Goal: Information Seeking & Learning: Learn about a topic

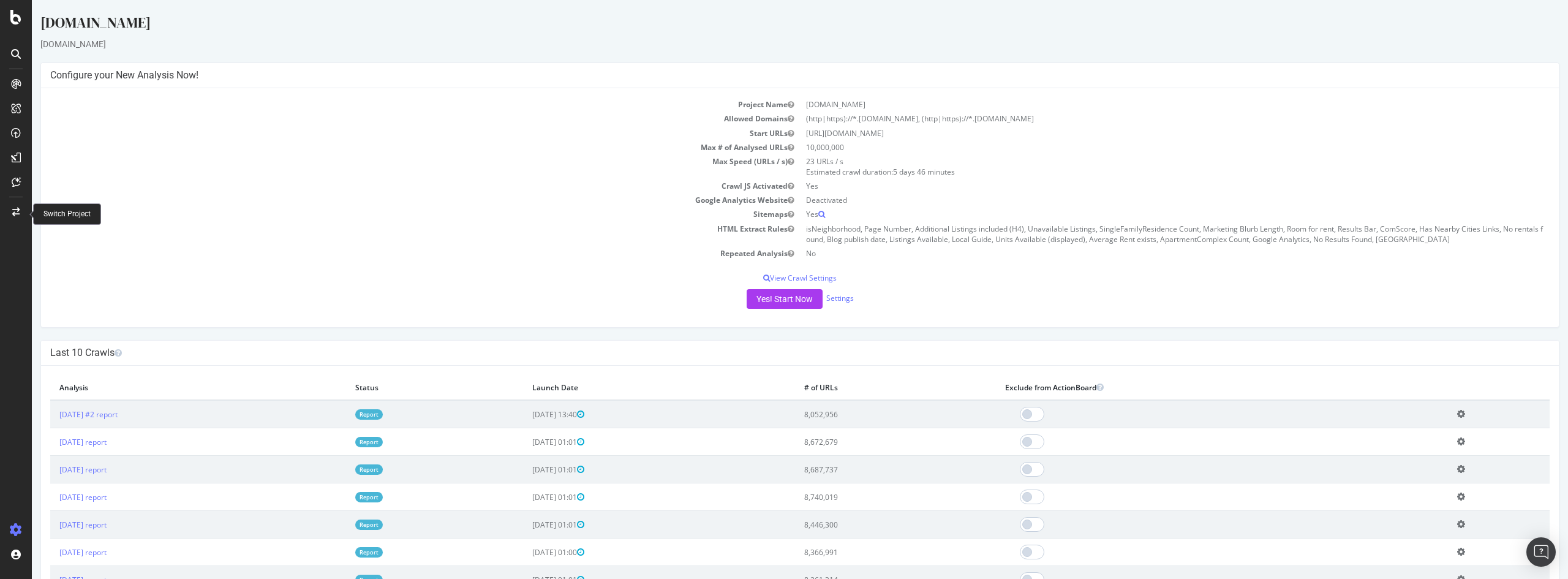
click at [13, 211] on icon at bounding box center [16, 212] width 7 height 9
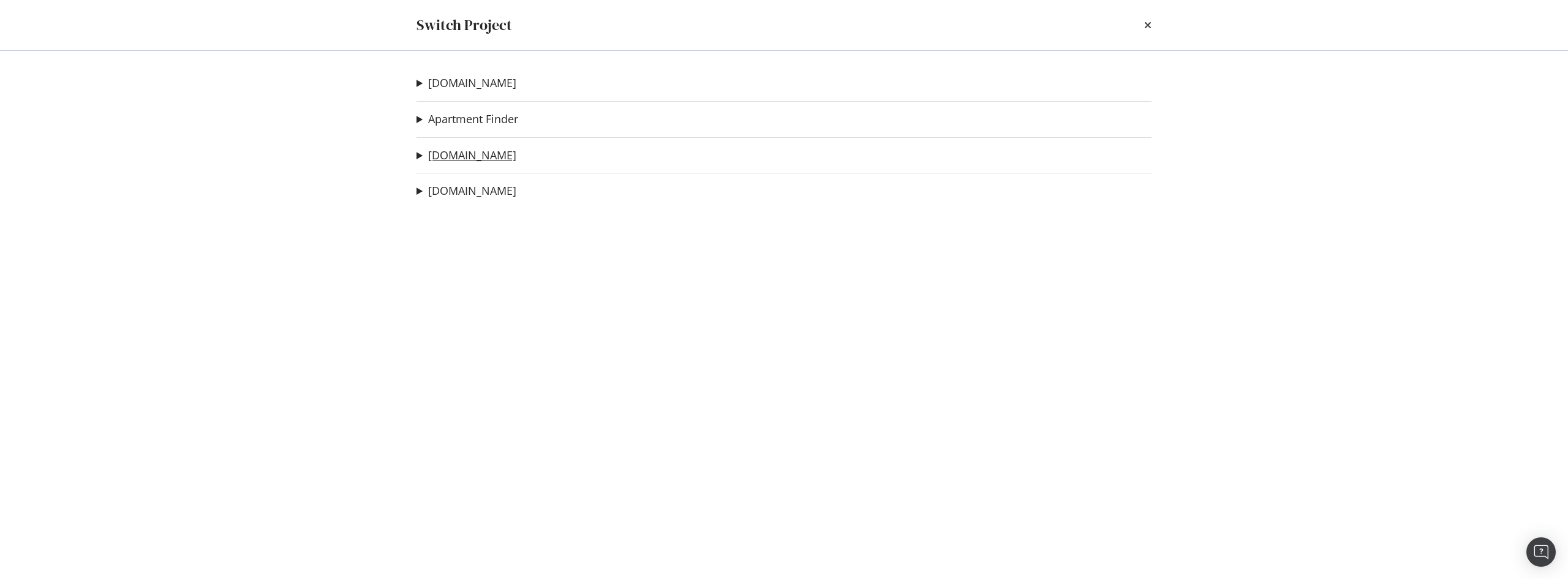
click at [461, 157] on link "[DOMAIN_NAME]" at bounding box center [472, 155] width 88 height 13
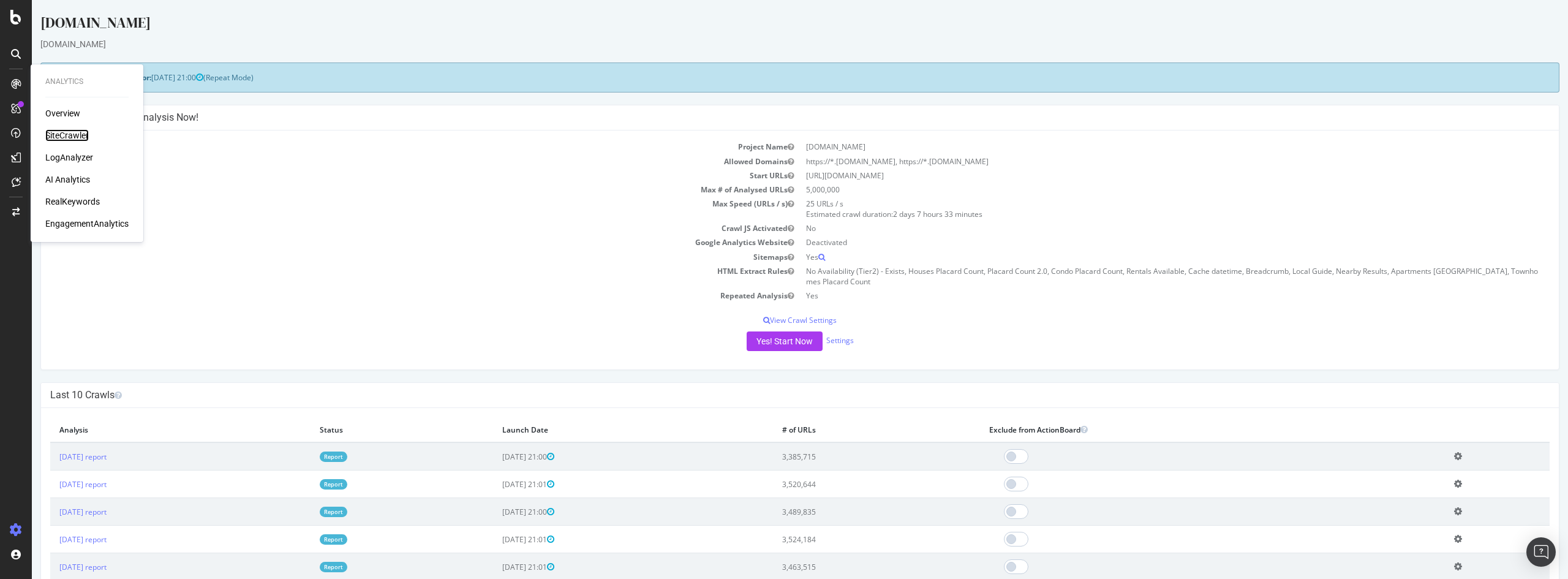
click at [74, 135] on div "SiteCrawler" at bounding box center [67, 135] width 43 height 12
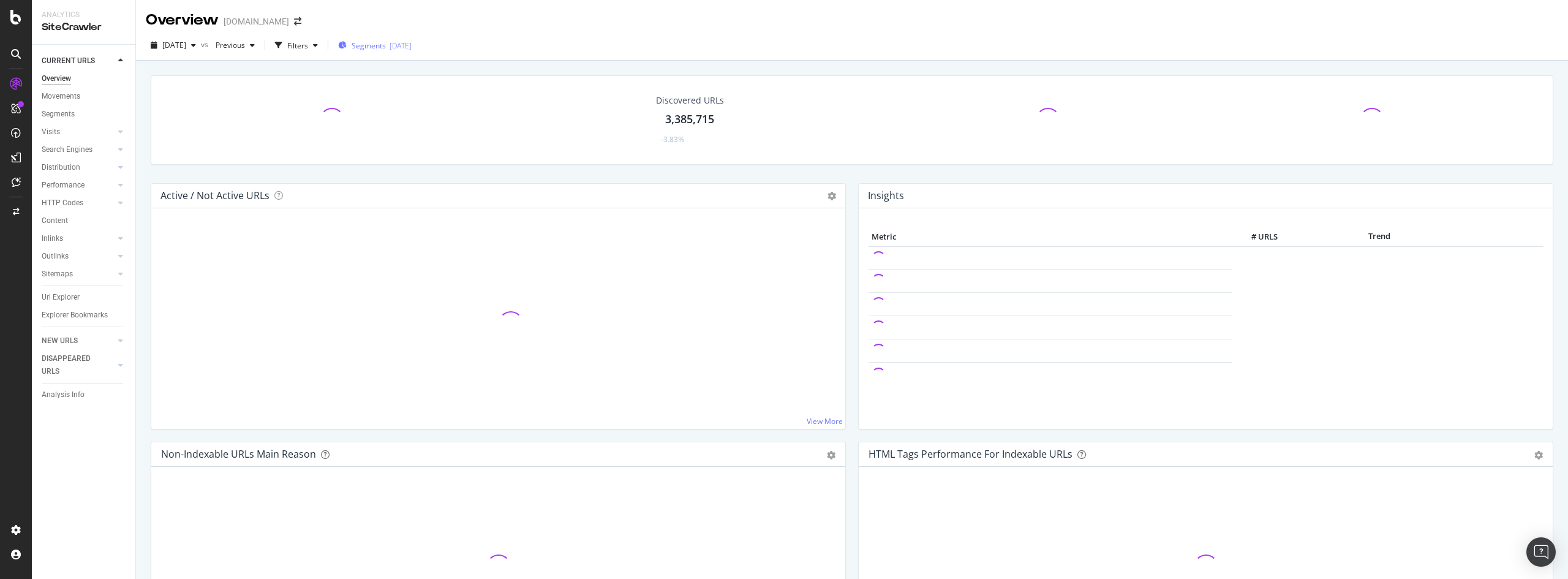
click at [386, 50] on span "Segments" at bounding box center [368, 46] width 35 height 10
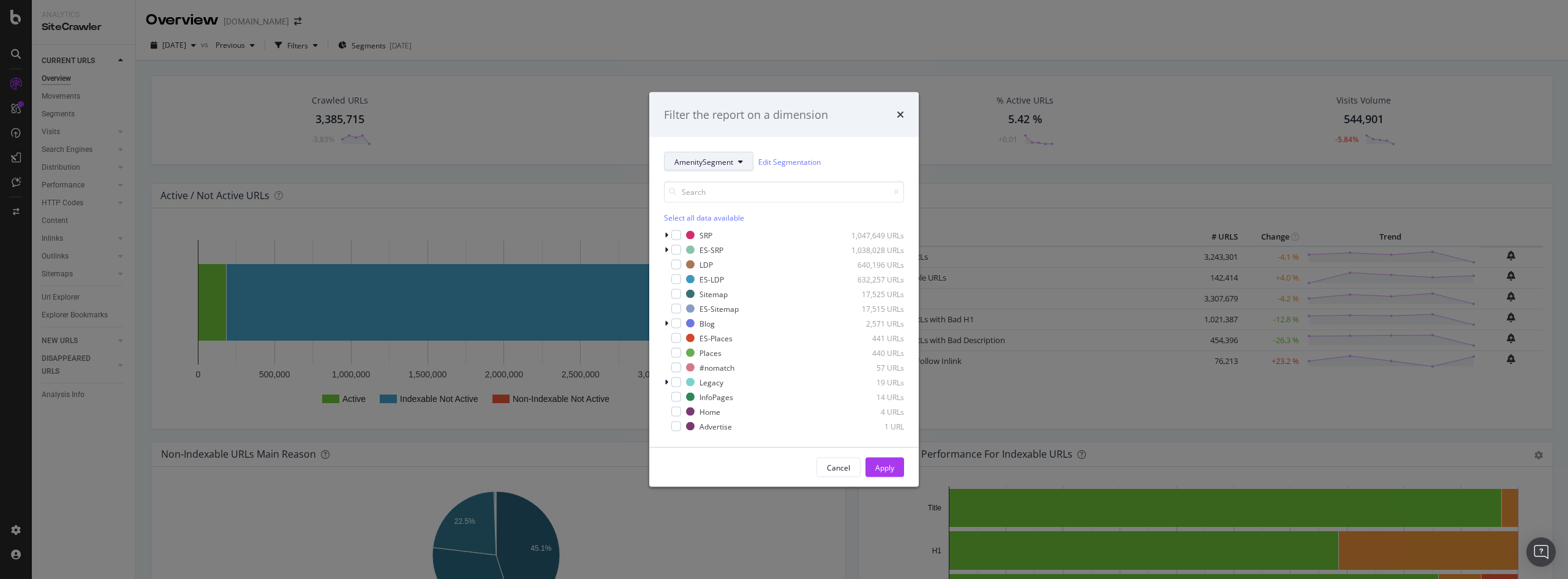
click at [710, 158] on span "AmenitySegment" at bounding box center [704, 162] width 59 height 10
click at [694, 207] on span "pagetype" at bounding box center [714, 206] width 79 height 11
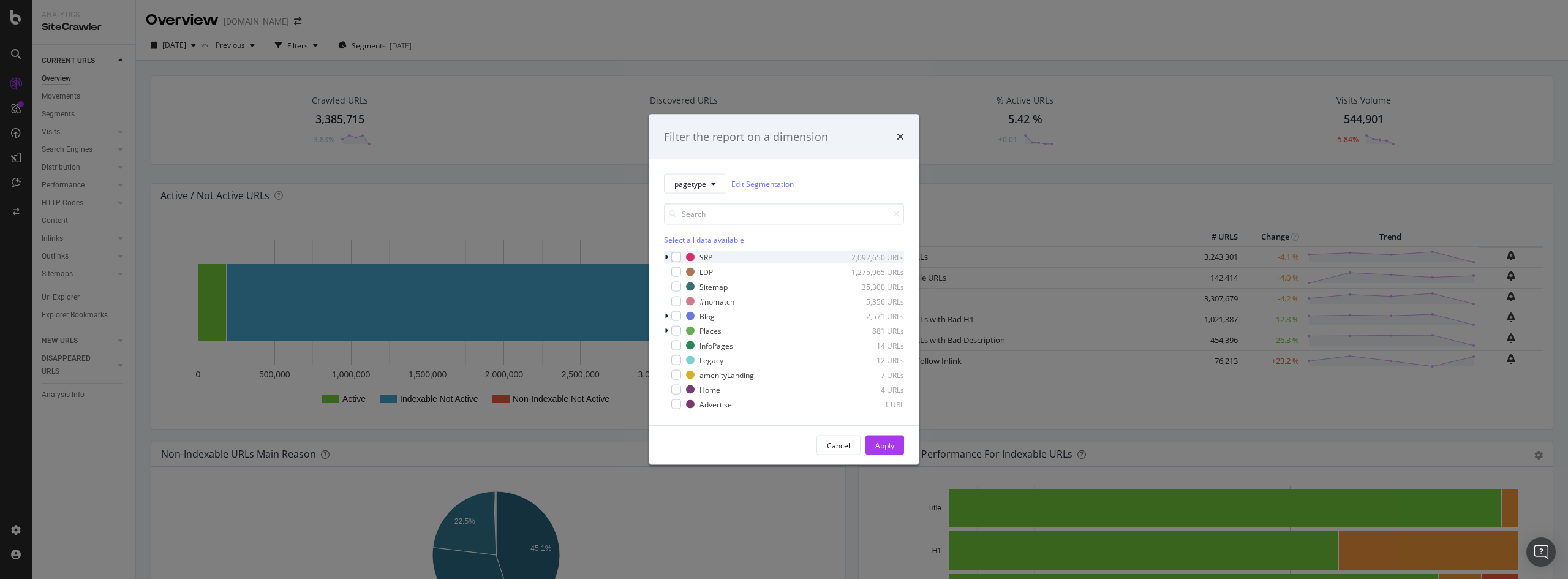
click at [666, 260] on icon "modal" at bounding box center [666, 257] width 3 height 7
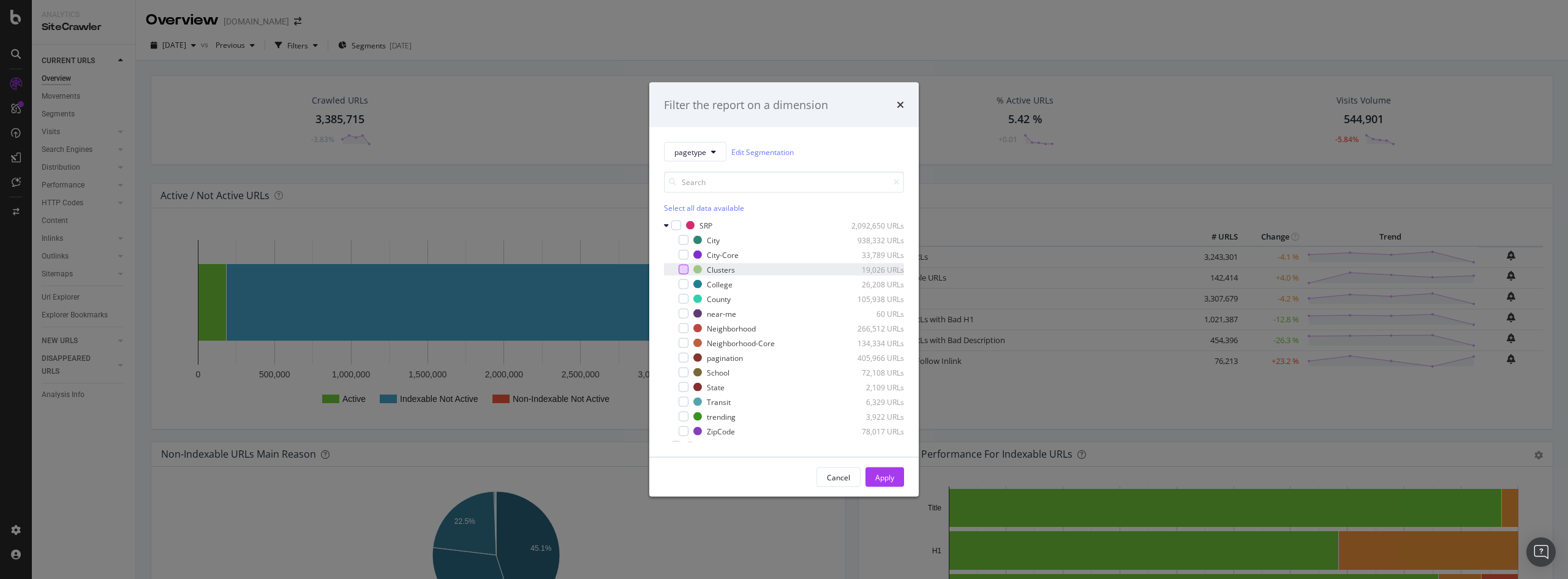
click at [679, 270] on div "modal" at bounding box center [683, 269] width 10 height 10
click at [875, 470] on div "Apply" at bounding box center [885, 477] width 19 height 18
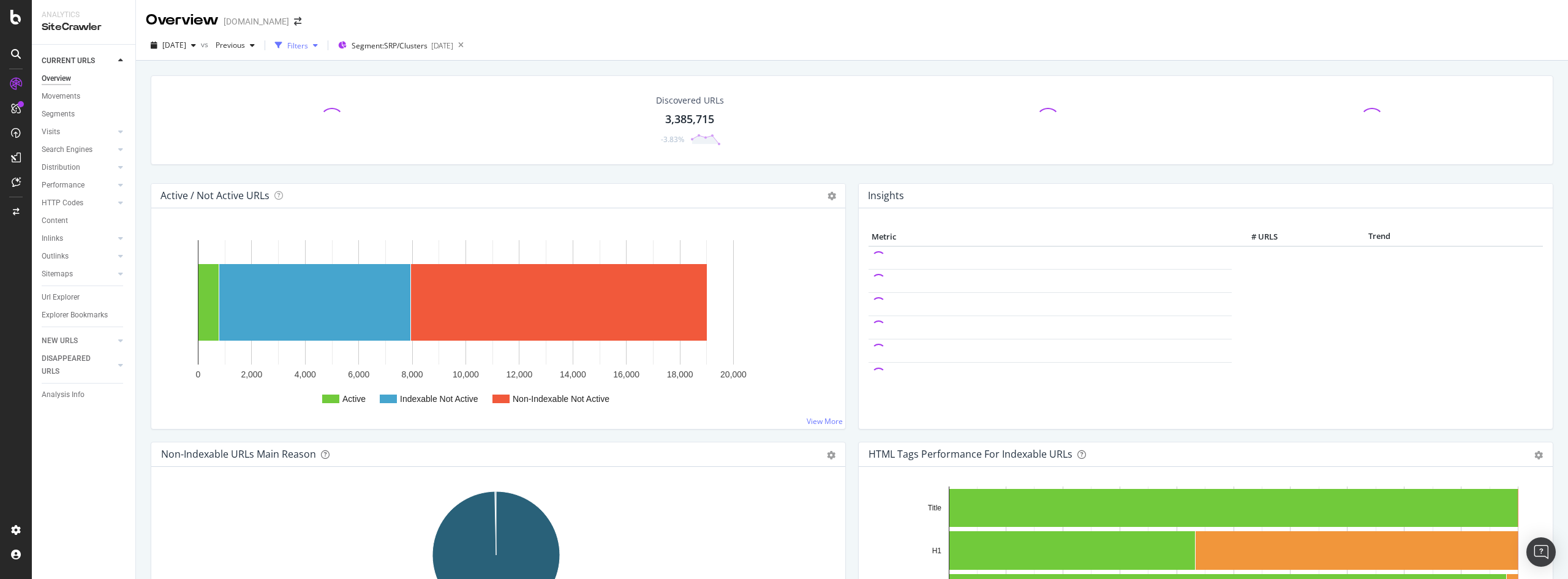
click at [308, 48] on div "Filters" at bounding box center [298, 46] width 21 height 10
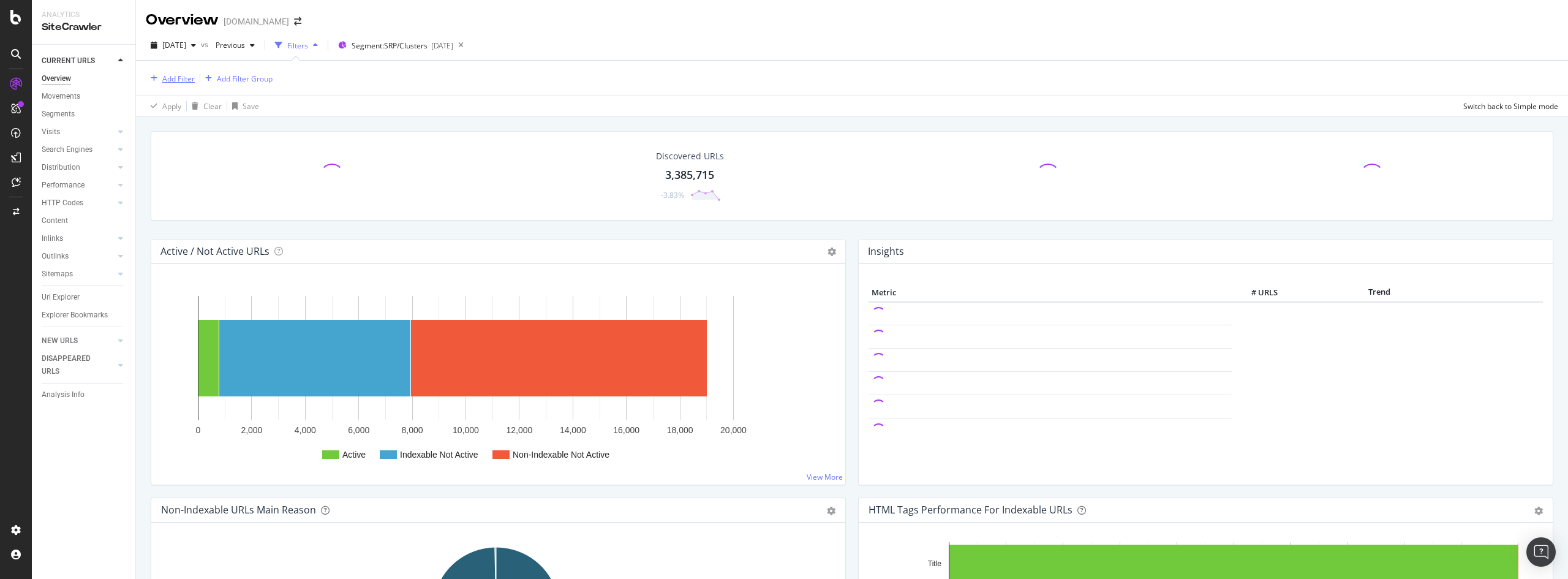
click at [173, 81] on div "Add Filter" at bounding box center [179, 79] width 33 height 10
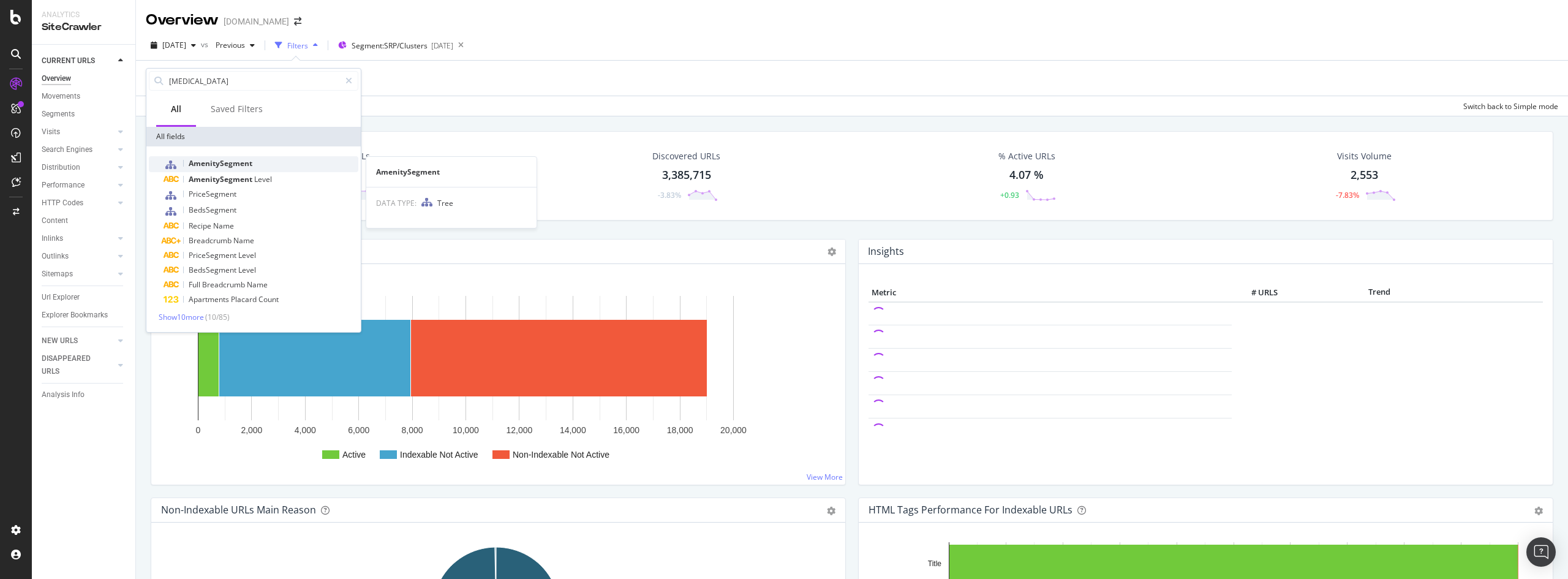
type input "[MEDICAL_DATA]"
click at [223, 160] on span "AmenitySegment" at bounding box center [221, 164] width 64 height 10
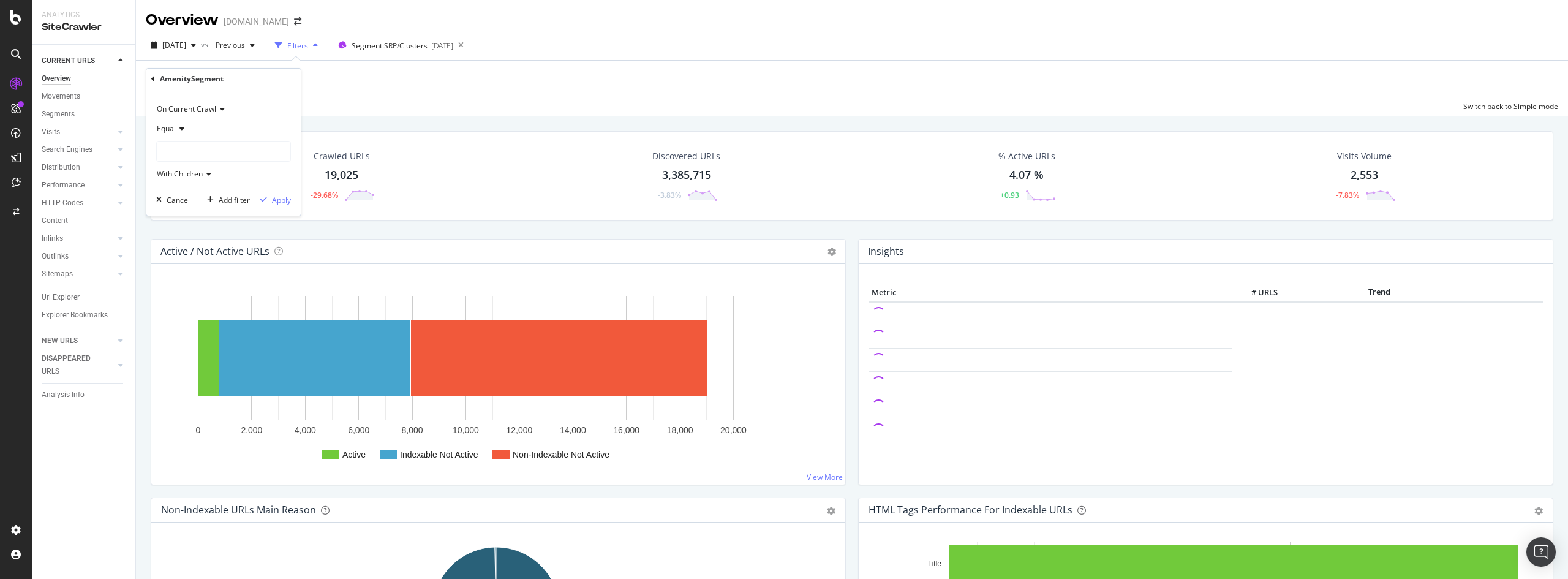
click at [187, 147] on div at bounding box center [223, 151] width 133 height 20
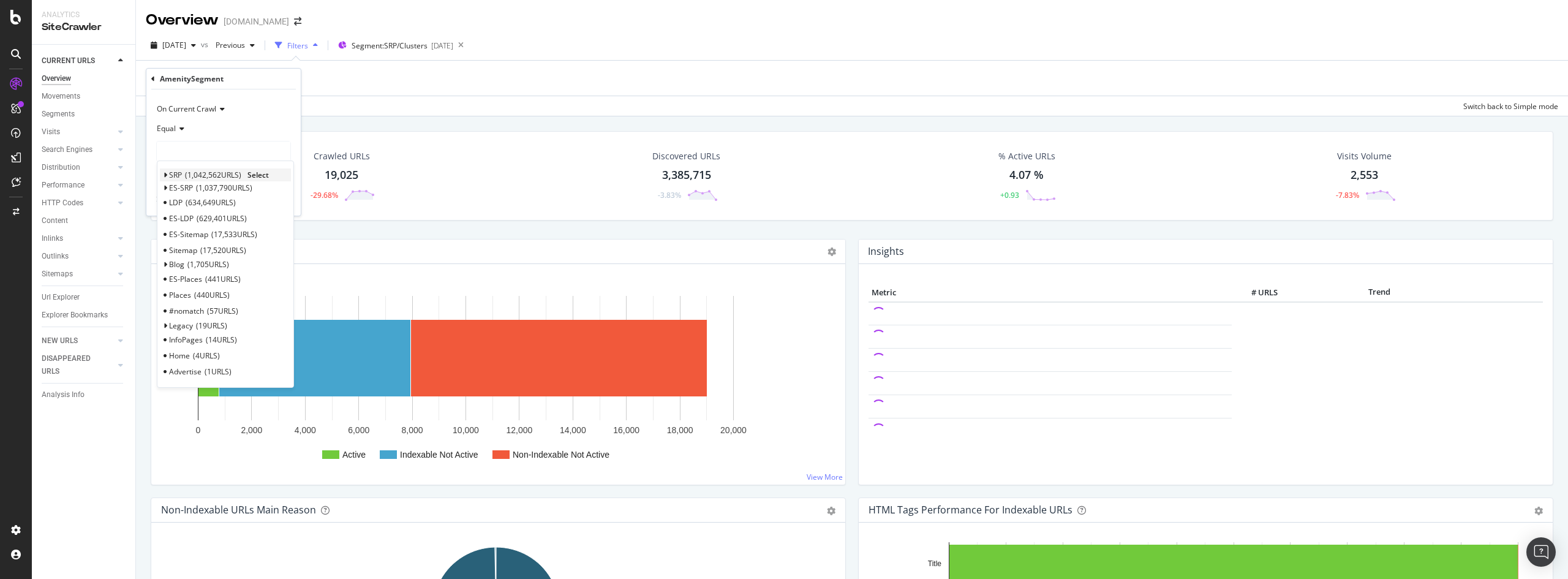
click at [164, 173] on icon at bounding box center [164, 175] width 4 height 7
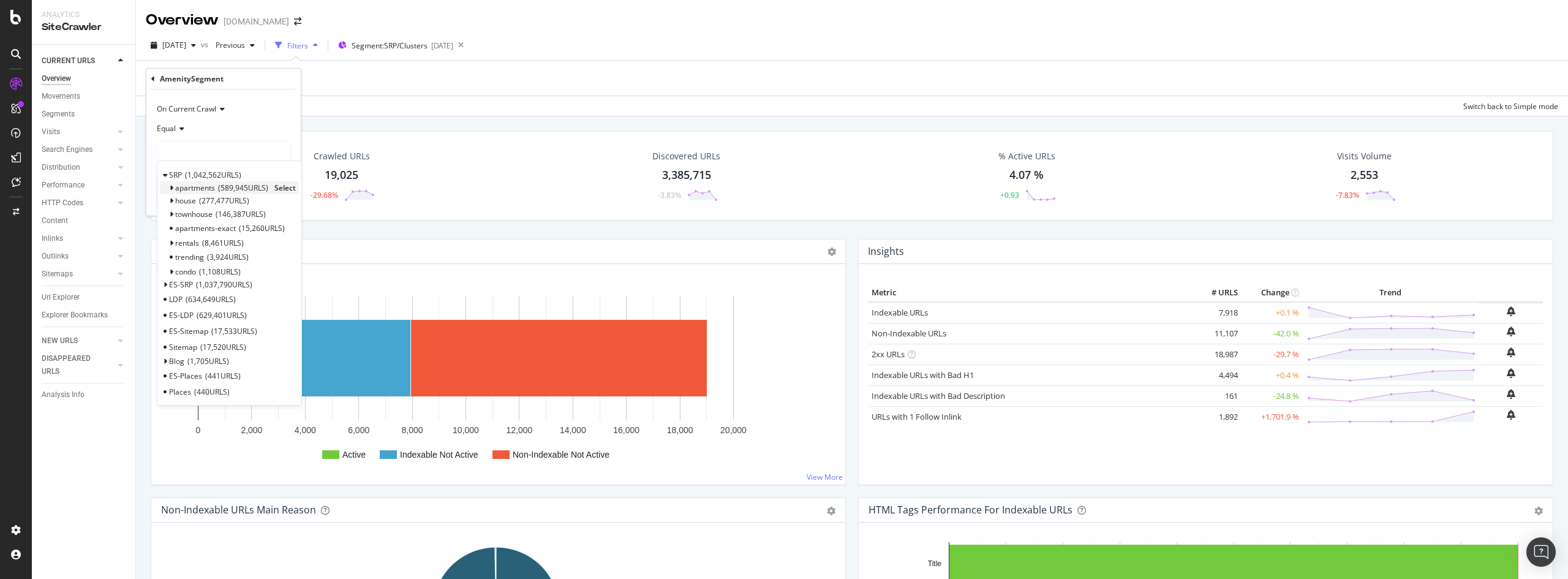
click at [170, 187] on icon at bounding box center [170, 188] width 4 height 7
click at [171, 190] on icon at bounding box center [170, 188] width 4 height 7
click at [169, 189] on icon at bounding box center [170, 188] width 4 height 7
click at [635, 106] on div "Apply Clear Save Switch back to Simple mode" at bounding box center [851, 105] width 1431 height 20
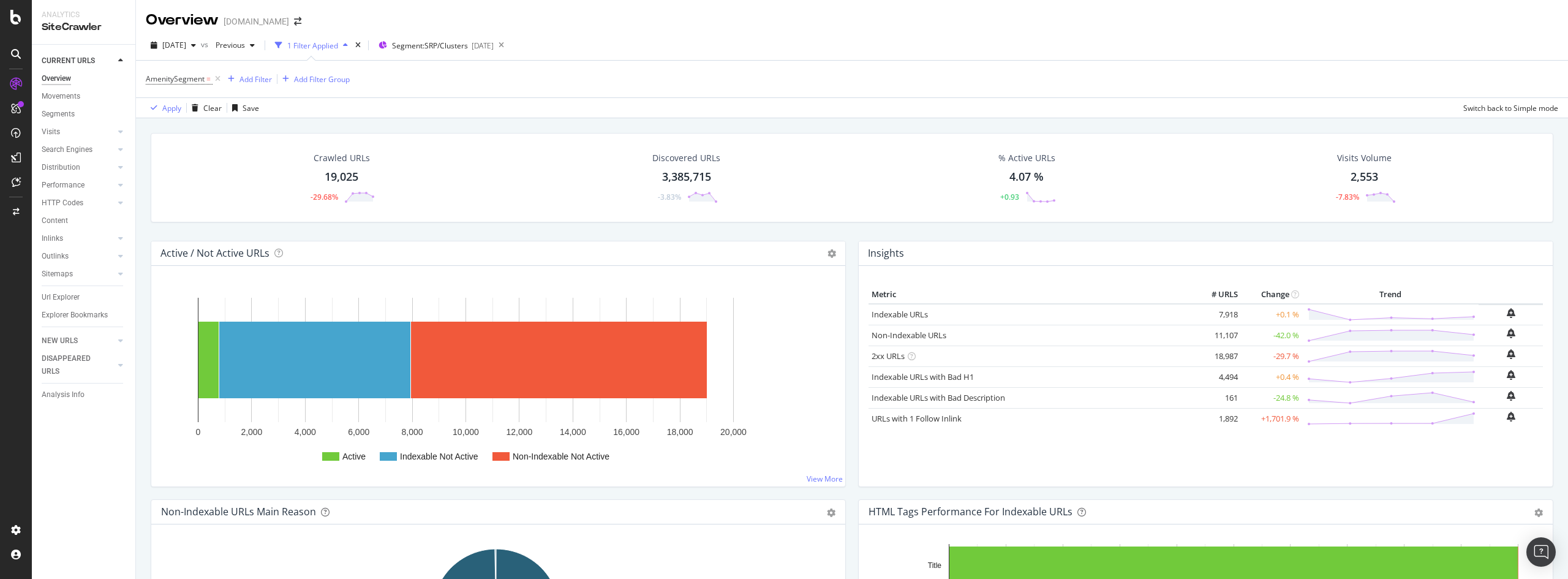
click at [342, 169] on div "Crawled URLs 19,025 -29.68%" at bounding box center [342, 178] width 92 height 64
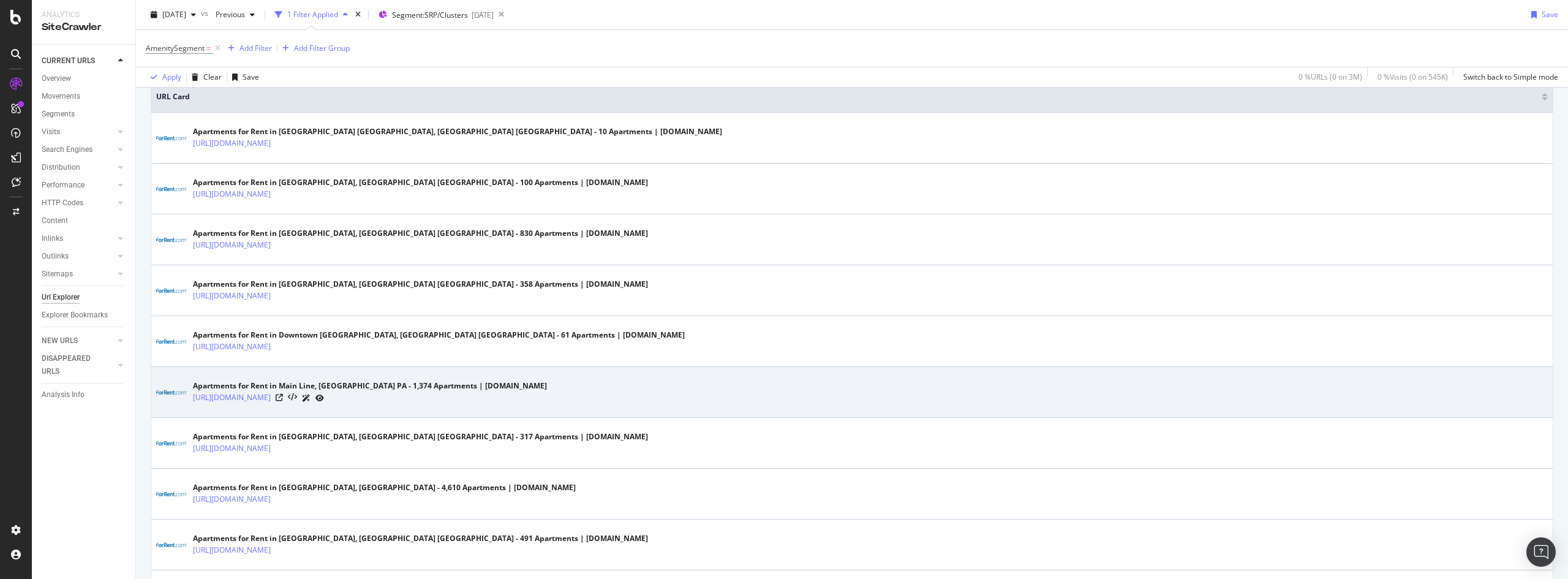
scroll to position [368, 0]
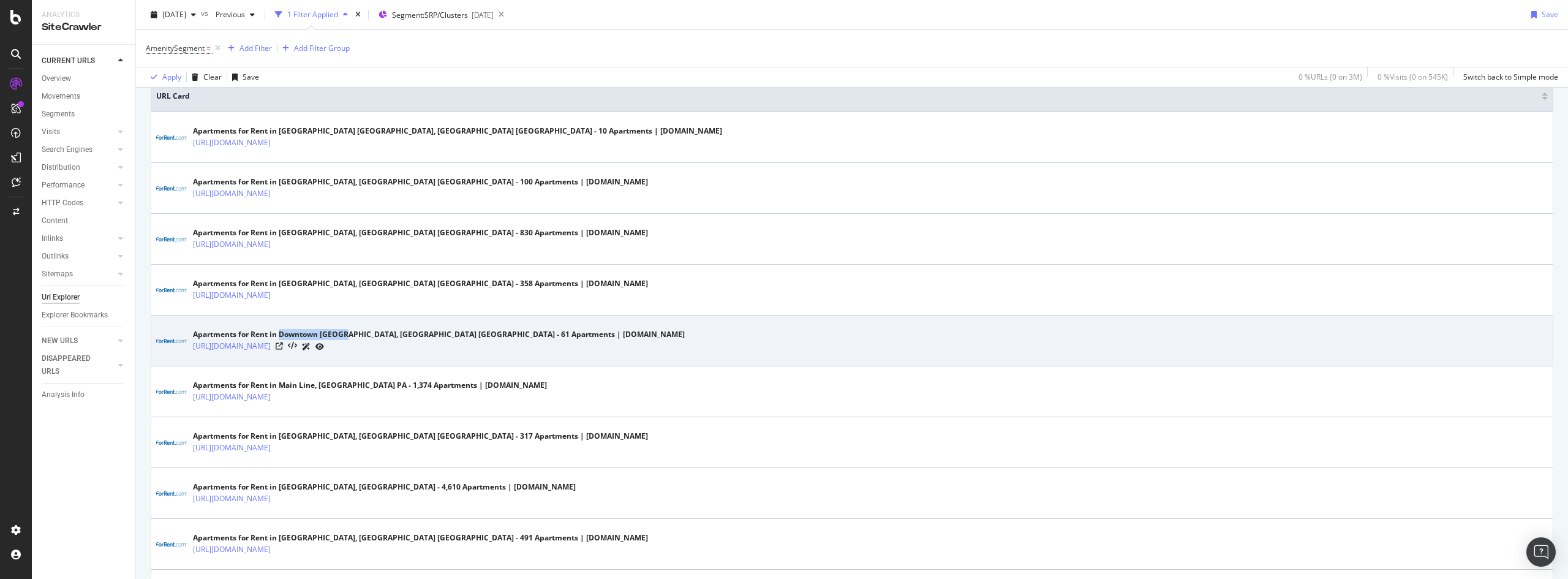
drag, startPoint x: 280, startPoint y: 335, endPoint x: 344, endPoint y: 335, distance: 64.0
click at [344, 335] on div "Apartments for Rent in Downtown [GEOGRAPHIC_DATA], [GEOGRAPHIC_DATA] [GEOGRAPHI…" at bounding box center [438, 334] width 492 height 11
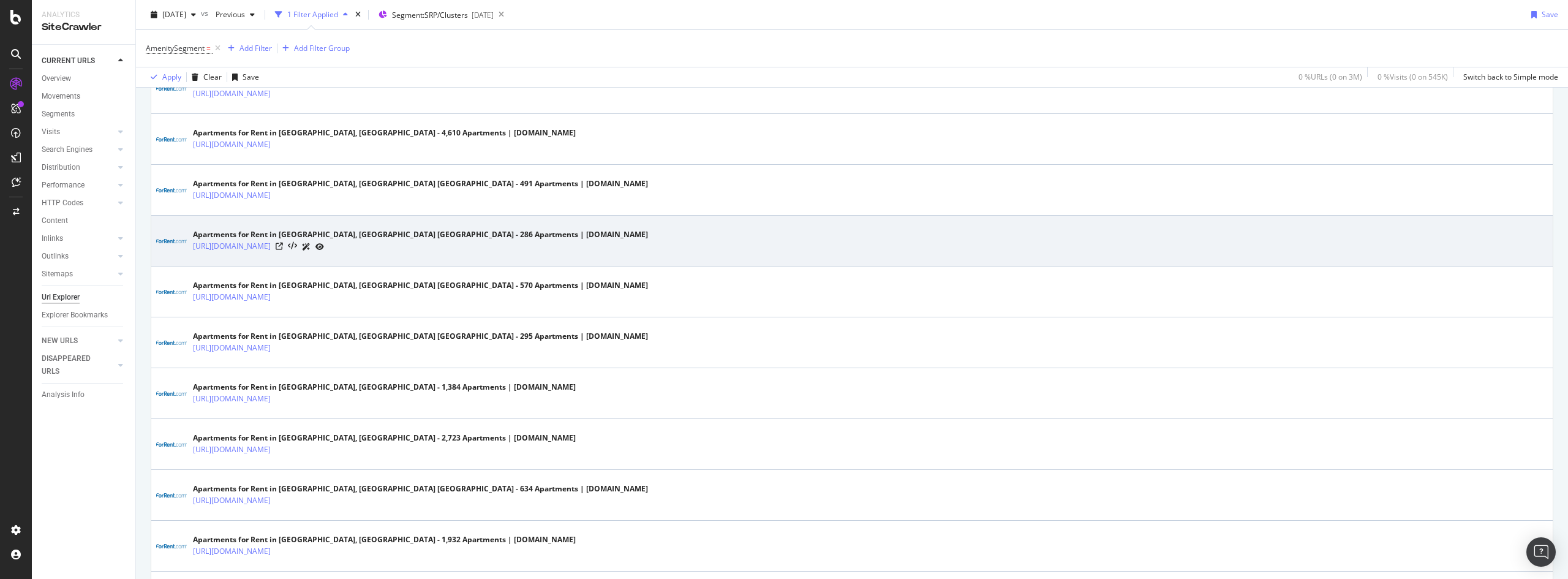
scroll to position [736, 0]
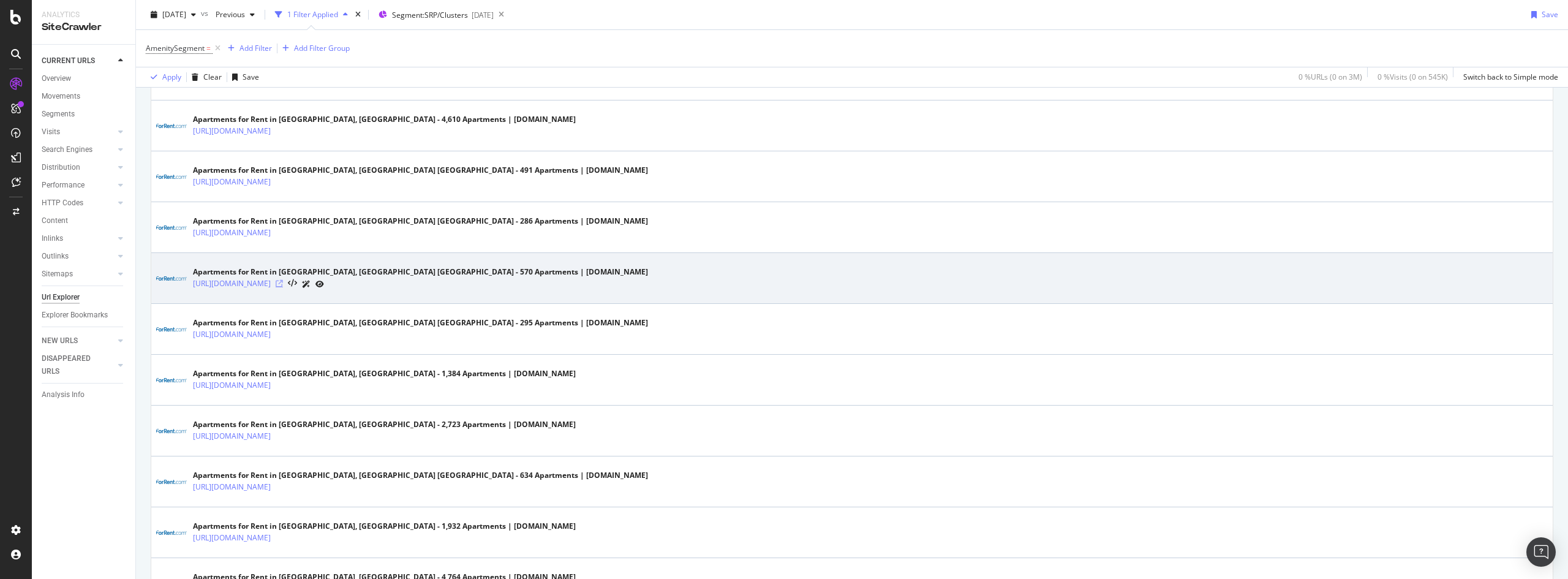
click at [283, 283] on icon at bounding box center [279, 284] width 7 height 7
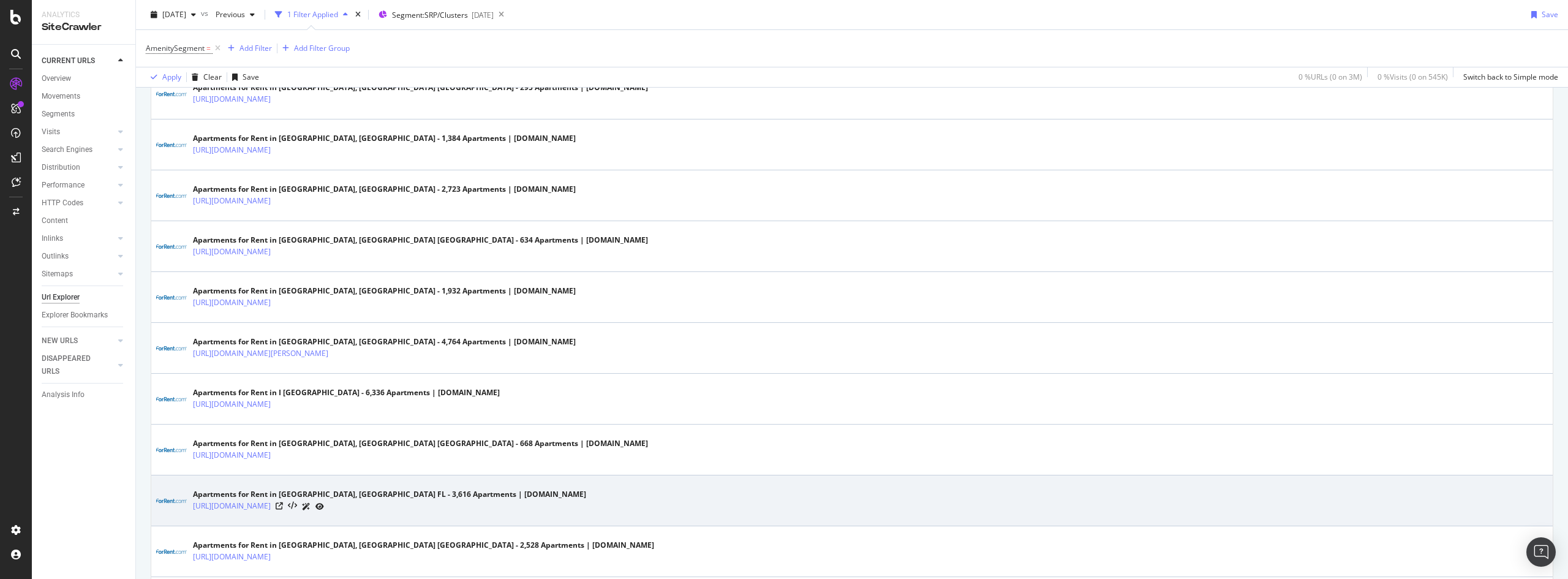
scroll to position [981, 0]
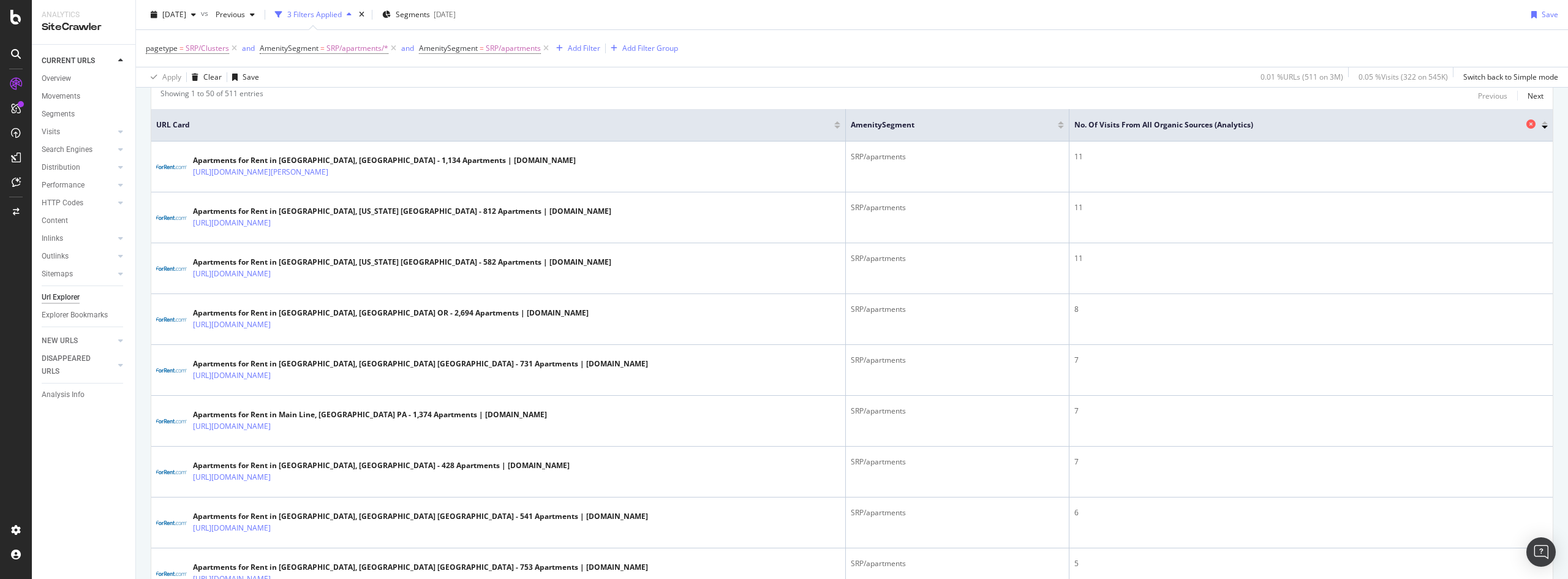
scroll to position [368, 0]
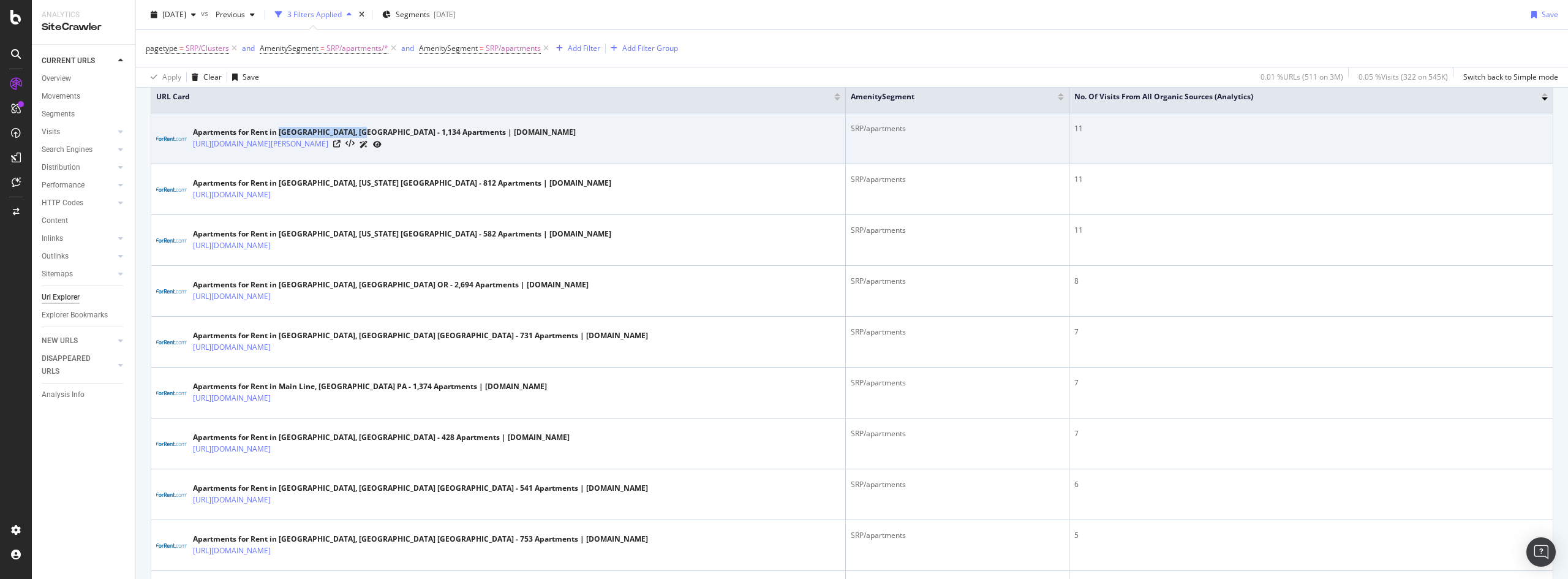
drag, startPoint x: 280, startPoint y: 131, endPoint x: 354, endPoint y: 131, distance: 74.0
click at [357, 130] on div "Apartments for Rent in Downriver, Taylor MI - 1,134 Apartments | ForRent.com" at bounding box center [384, 132] width 383 height 11
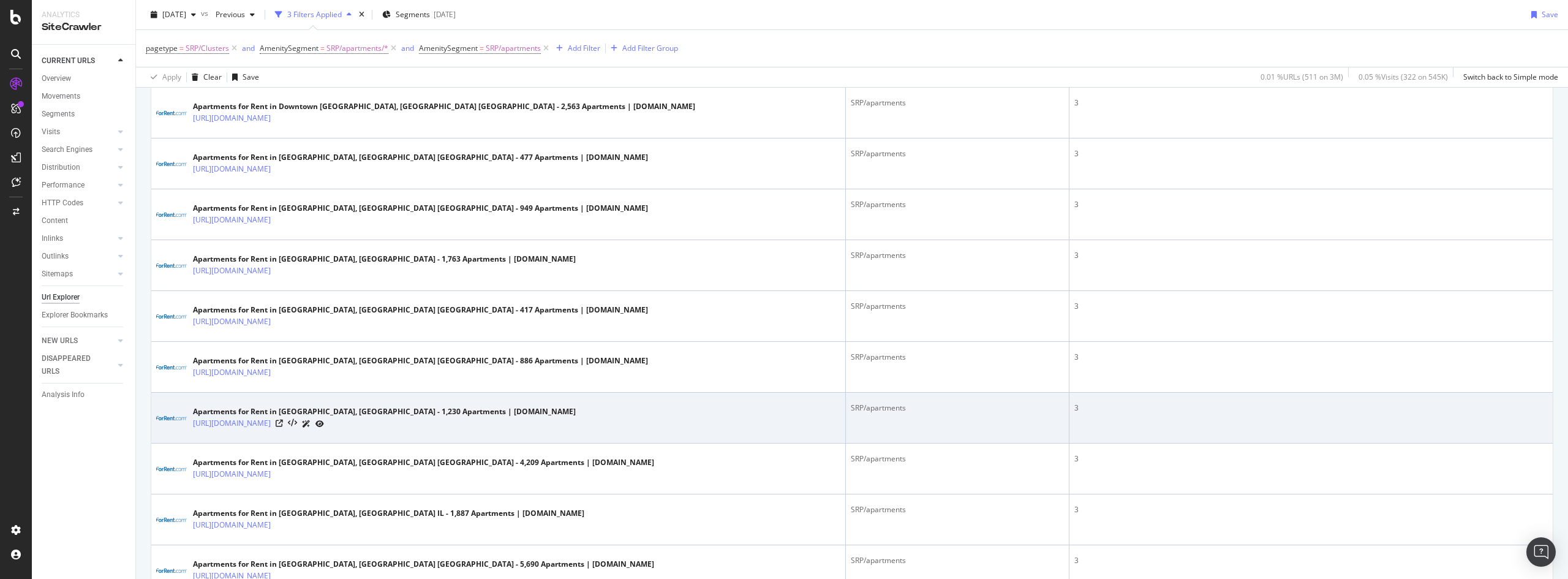
scroll to position [1593, 0]
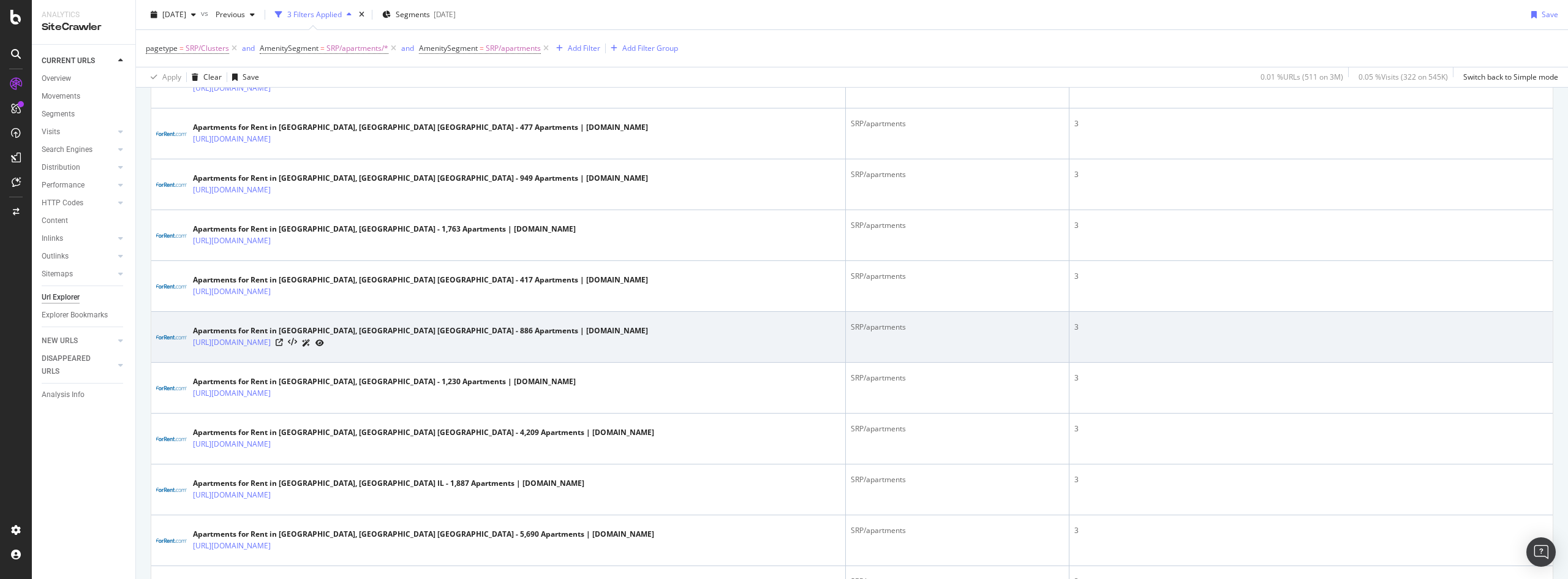
click at [1074, 329] on div "3" at bounding box center [1310, 327] width 473 height 11
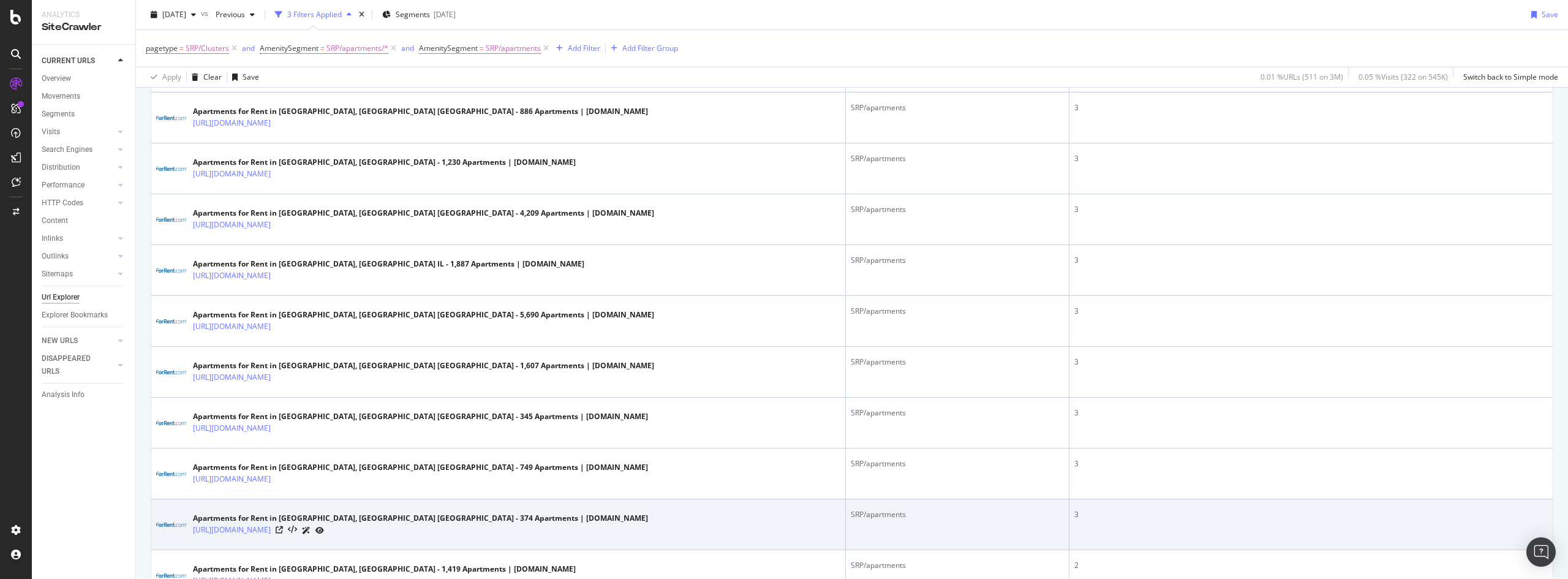
scroll to position [2023, 0]
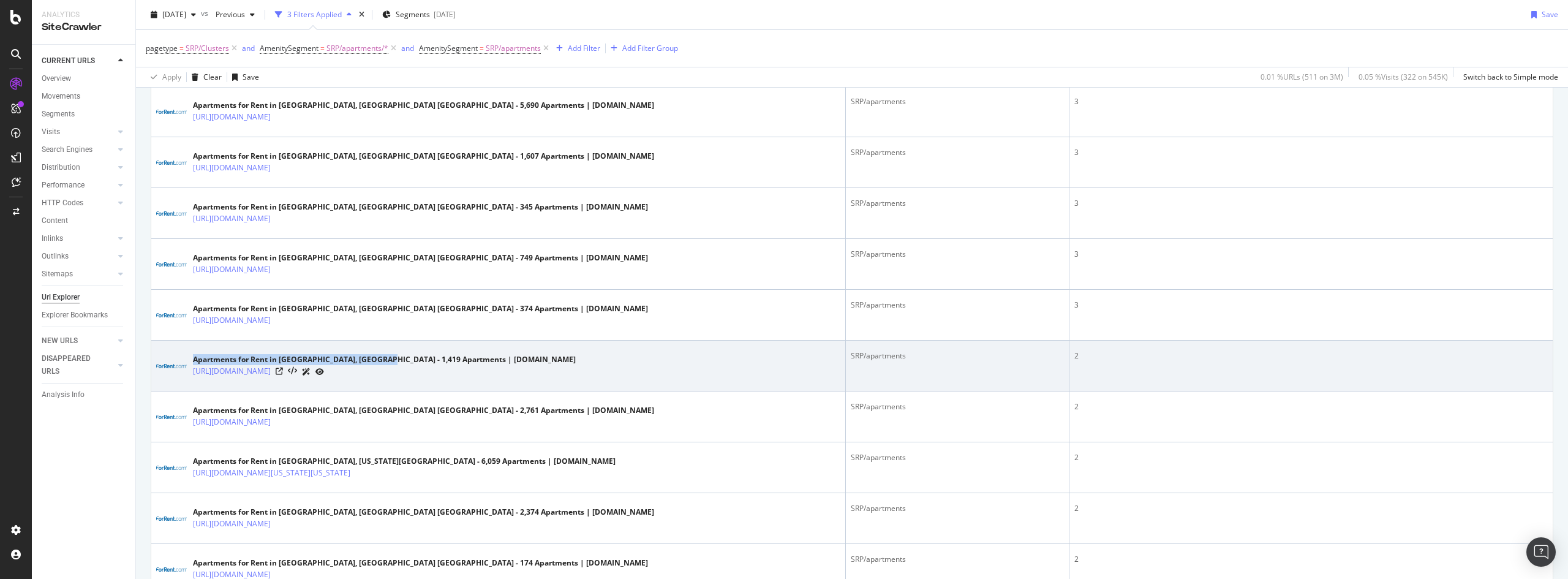
drag, startPoint x: 192, startPoint y: 357, endPoint x: 384, endPoint y: 356, distance: 192.0
click at [384, 356] on div "Apartments for Rent in North County, Florissant MO - 1,419 Apartments | ForRent…" at bounding box center [498, 365] width 684 height 30
click at [297, 374] on icon at bounding box center [292, 371] width 10 height 9
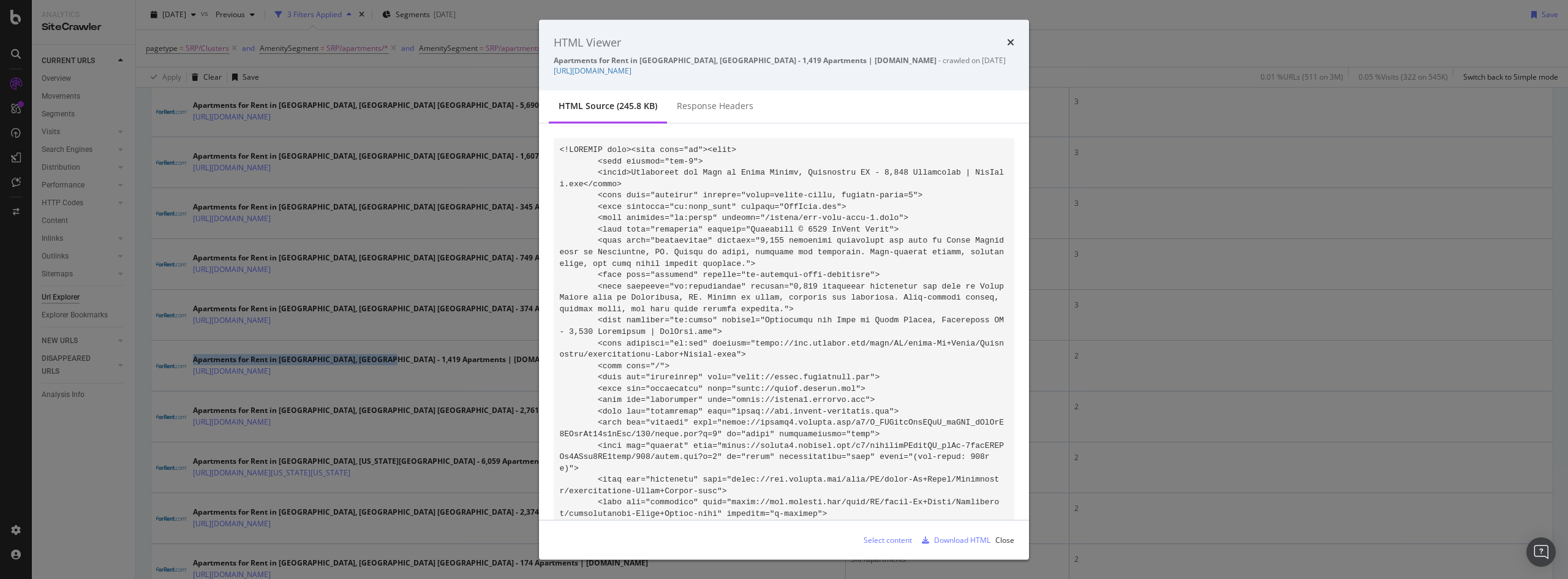
click at [1012, 42] on icon "times" at bounding box center [1010, 42] width 7 height 10
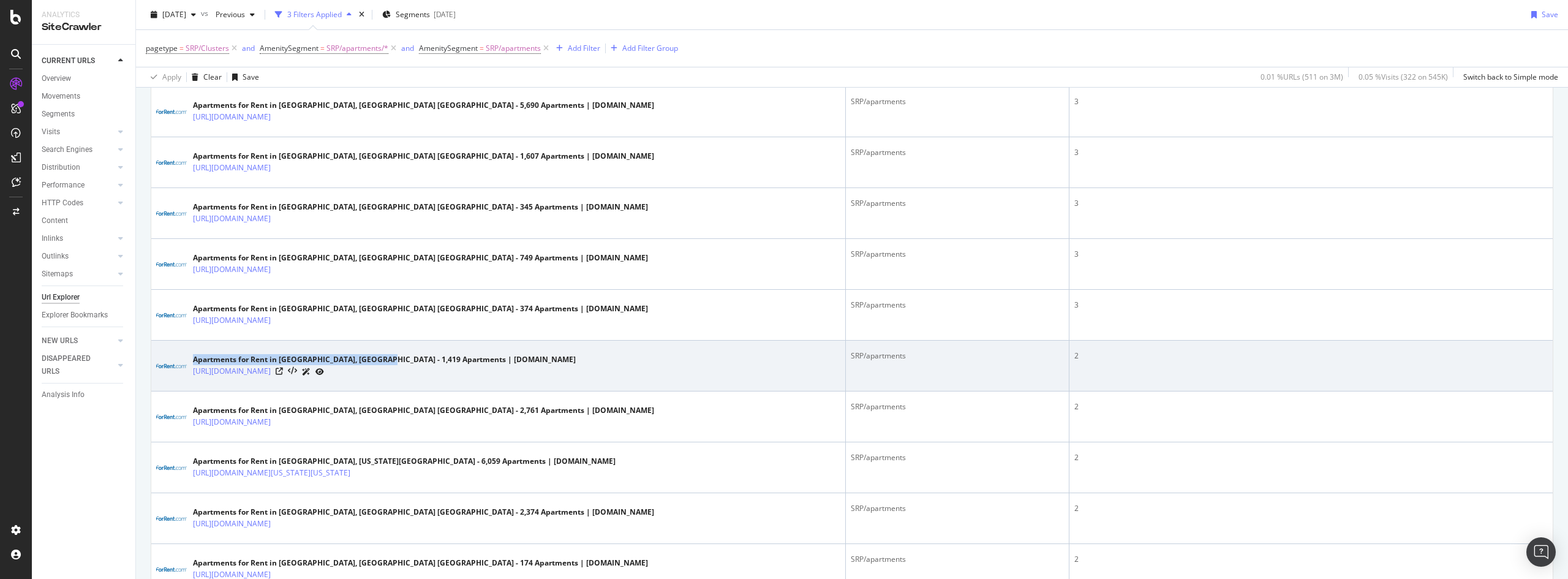
click at [310, 369] on icon at bounding box center [306, 372] width 9 height 7
